Goal: Transaction & Acquisition: Book appointment/travel/reservation

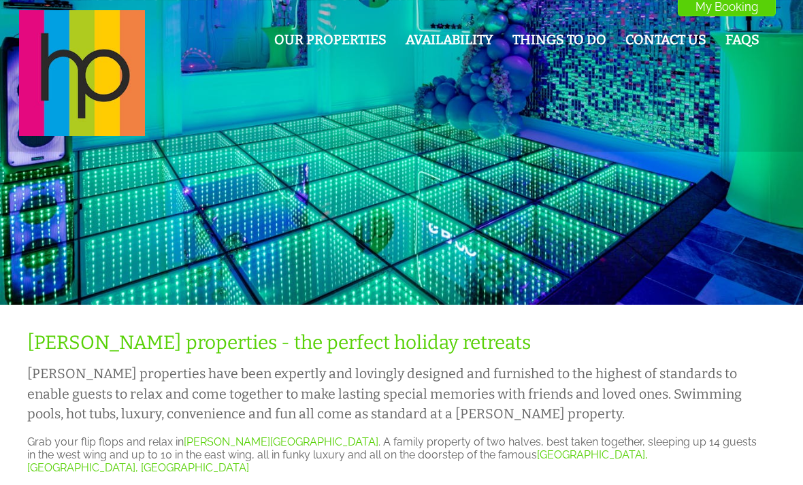
click at [455, 42] on link "Availability" at bounding box center [450, 40] width 88 height 16
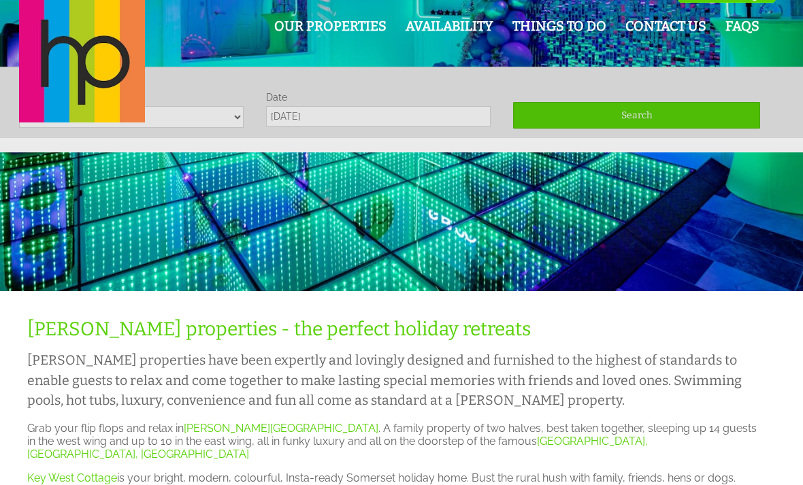
scroll to position [14, 0]
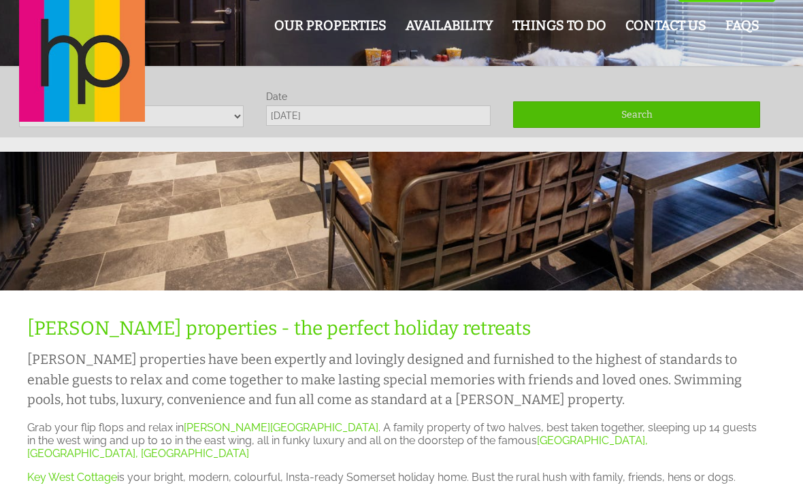
click at [221, 118] on div "Our Properties Availability Things To Do Contact Us FAQs My Booking My Booking" at bounding box center [393, 60] width 765 height 128
click at [215, 120] on div "Our Properties Availability Things To Do Contact Us FAQs My Booking My Booking" at bounding box center [393, 60] width 765 height 128
click at [674, 116] on div "Our Properties Availability Things To Do Contact Us FAQs My Booking My Booking" at bounding box center [393, 60] width 765 height 128
click at [666, 116] on div "Our Properties Availability Things To Do Contact Us FAQs My Booking My Booking" at bounding box center [393, 60] width 765 height 128
click at [666, 115] on div "Our Properties Availability Things To Do Contact Us FAQs My Booking My Booking" at bounding box center [393, 60] width 765 height 128
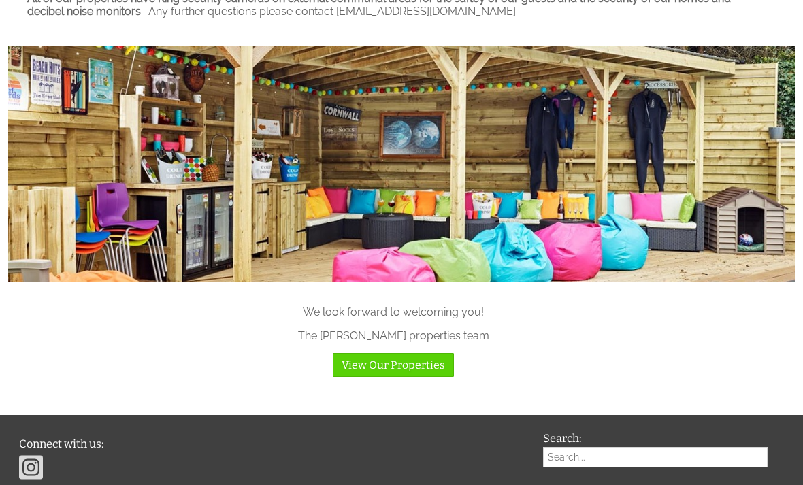
scroll to position [1082, 0]
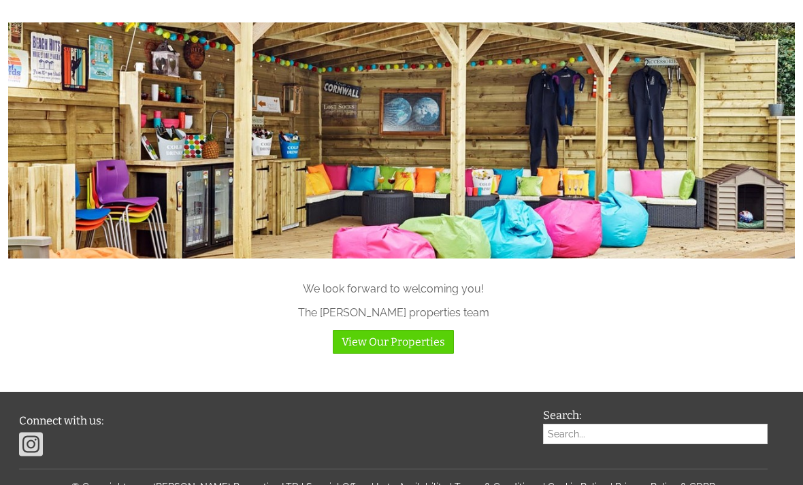
click at [416, 337] on link "View Our Properties" at bounding box center [393, 342] width 121 height 24
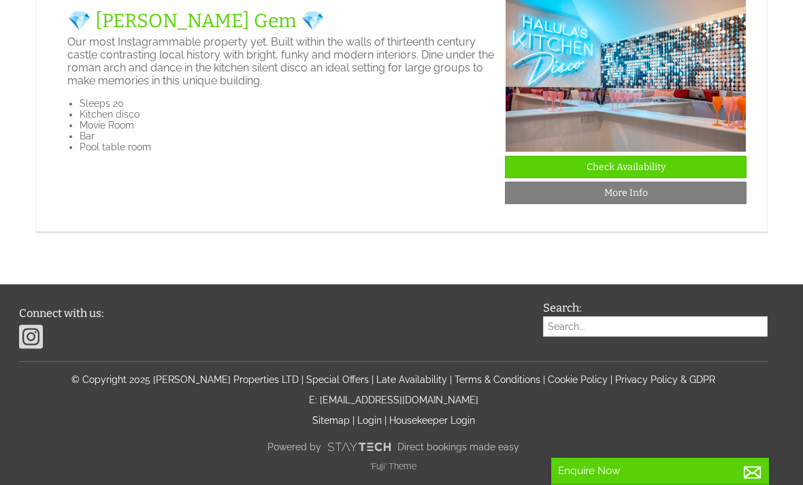
scroll to position [2377, 0]
click at [644, 204] on link "More Info" at bounding box center [626, 193] width 242 height 22
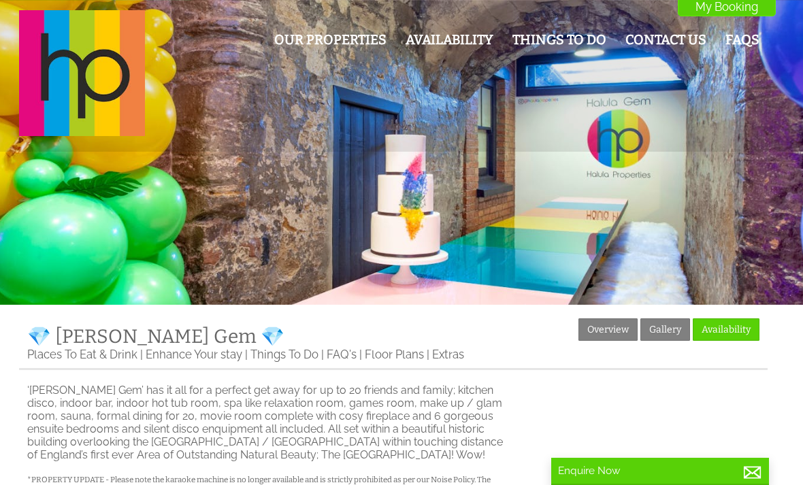
click at [663, 327] on link "Gallery" at bounding box center [665, 329] width 50 height 22
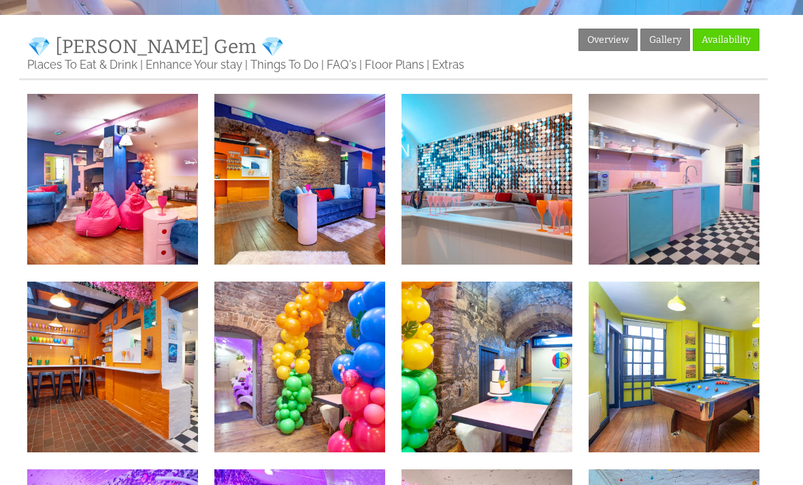
scroll to position [289, 0]
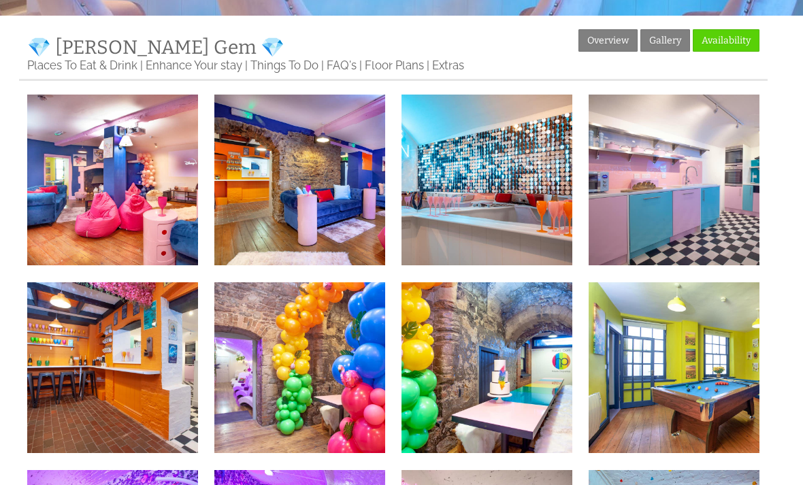
click at [389, 72] on link "Floor Plans" at bounding box center [394, 66] width 59 height 14
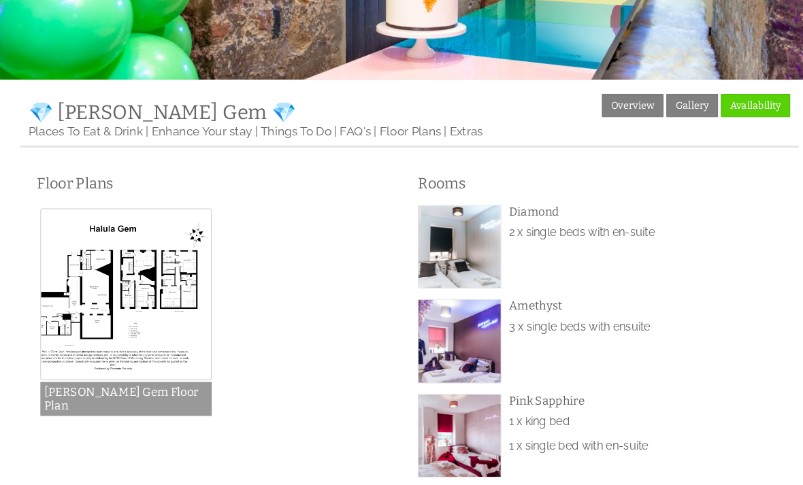
scroll to position [228, 0]
click at [214, 131] on link "Enhance Your stay" at bounding box center [194, 127] width 97 height 14
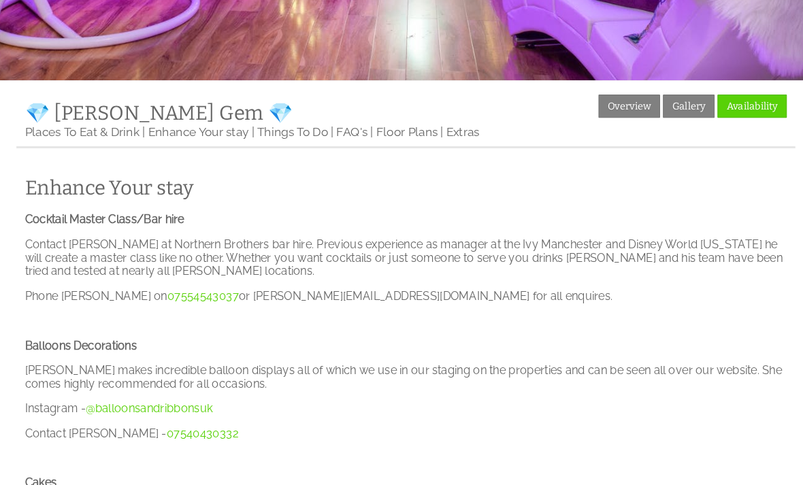
scroll to position [226, 0]
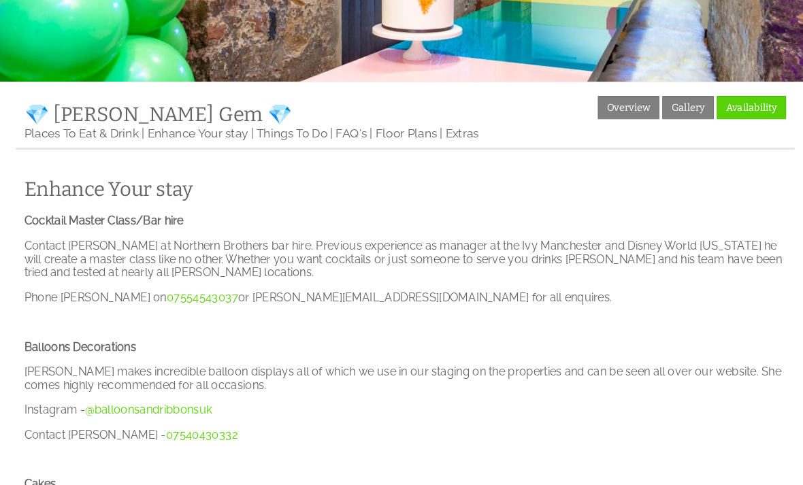
click at [97, 135] on link "Places To Eat & Drink" at bounding box center [82, 129] width 110 height 14
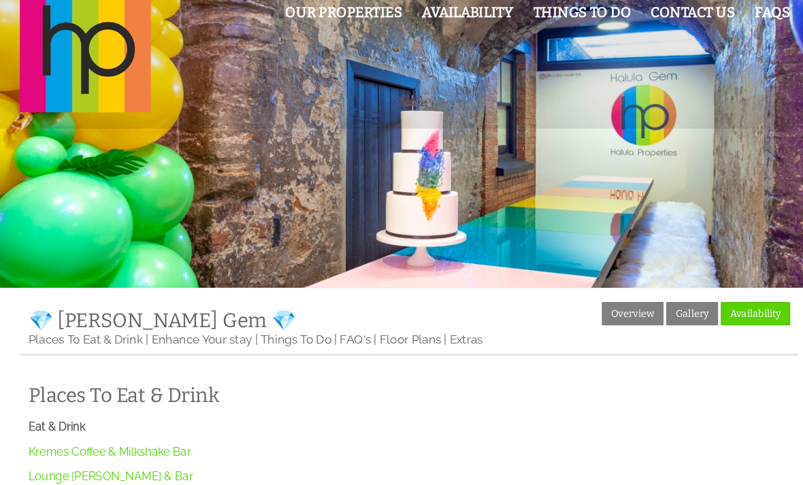
scroll to position [28, 0]
click at [333, 327] on link "FAQ's" at bounding box center [342, 327] width 30 height 14
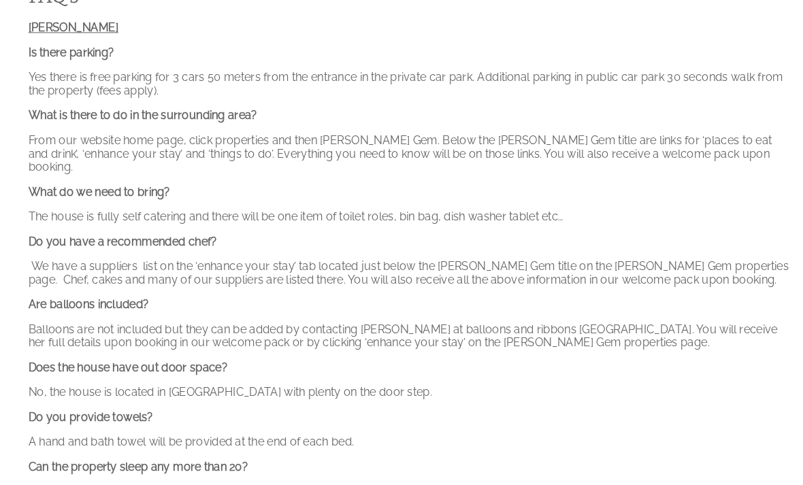
scroll to position [435, 0]
